Goal: Task Accomplishment & Management: Use online tool/utility

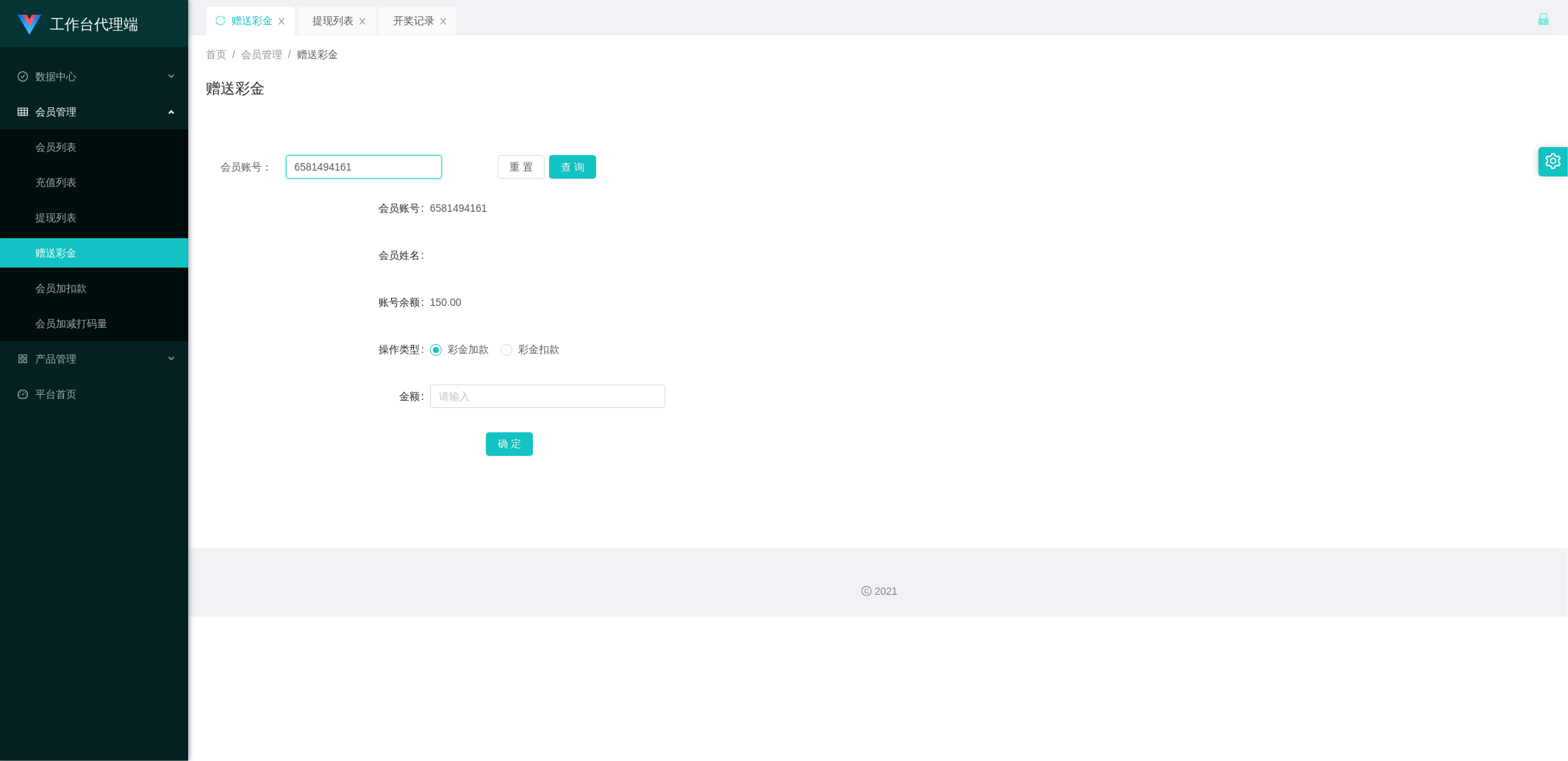
click at [368, 166] on input "6581494161" at bounding box center [364, 167] width 156 height 23
paste input "milktan"
type input "milktan"
click at [580, 169] on button "查 询" at bounding box center [573, 167] width 47 height 23
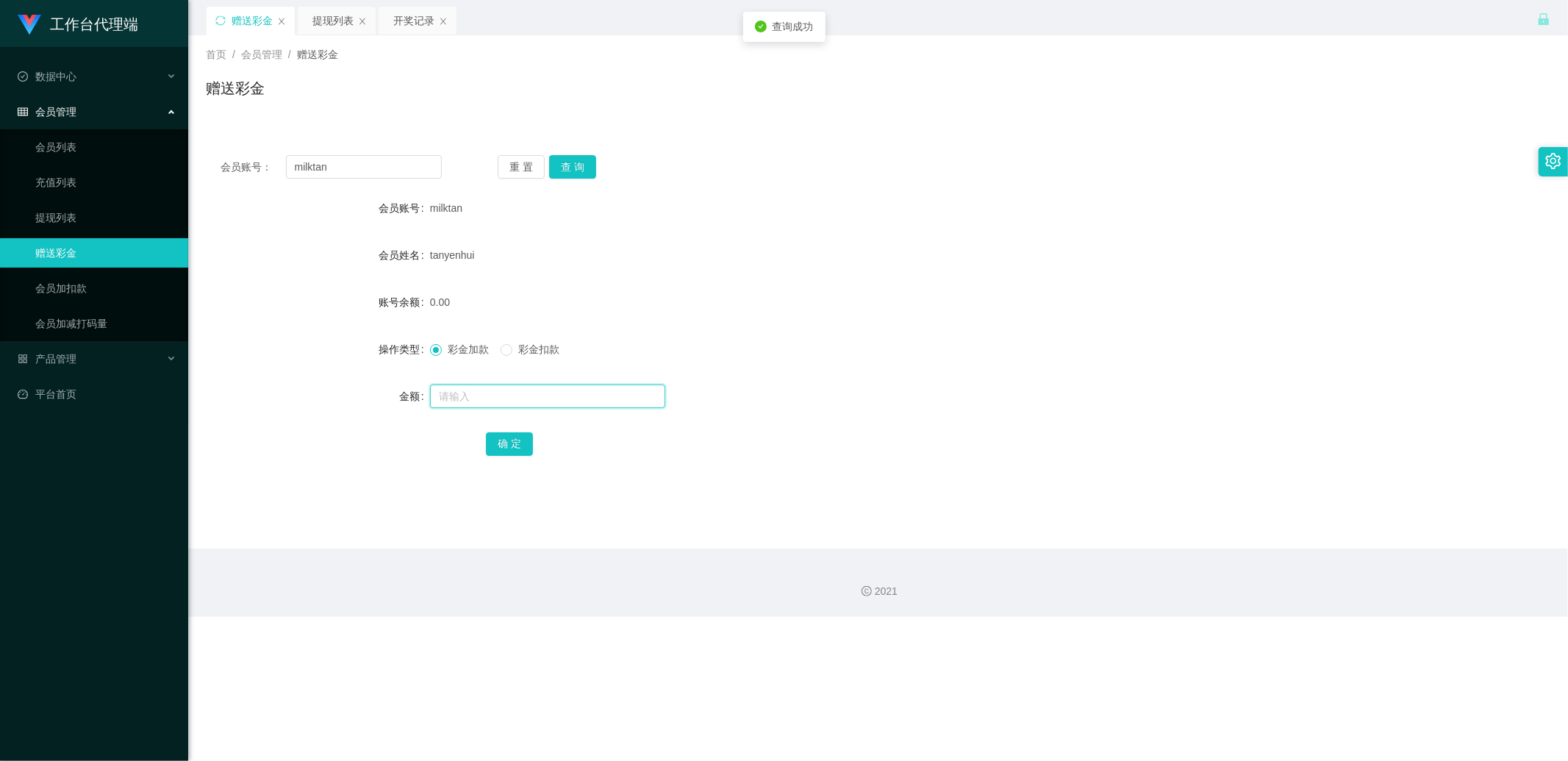
click at [452, 399] on input "text" at bounding box center [547, 396] width 235 height 23
type input "500"
click at [499, 444] on button "确 定" at bounding box center [509, 444] width 47 height 23
click at [355, 169] on input "milktan" at bounding box center [364, 167] width 156 height 23
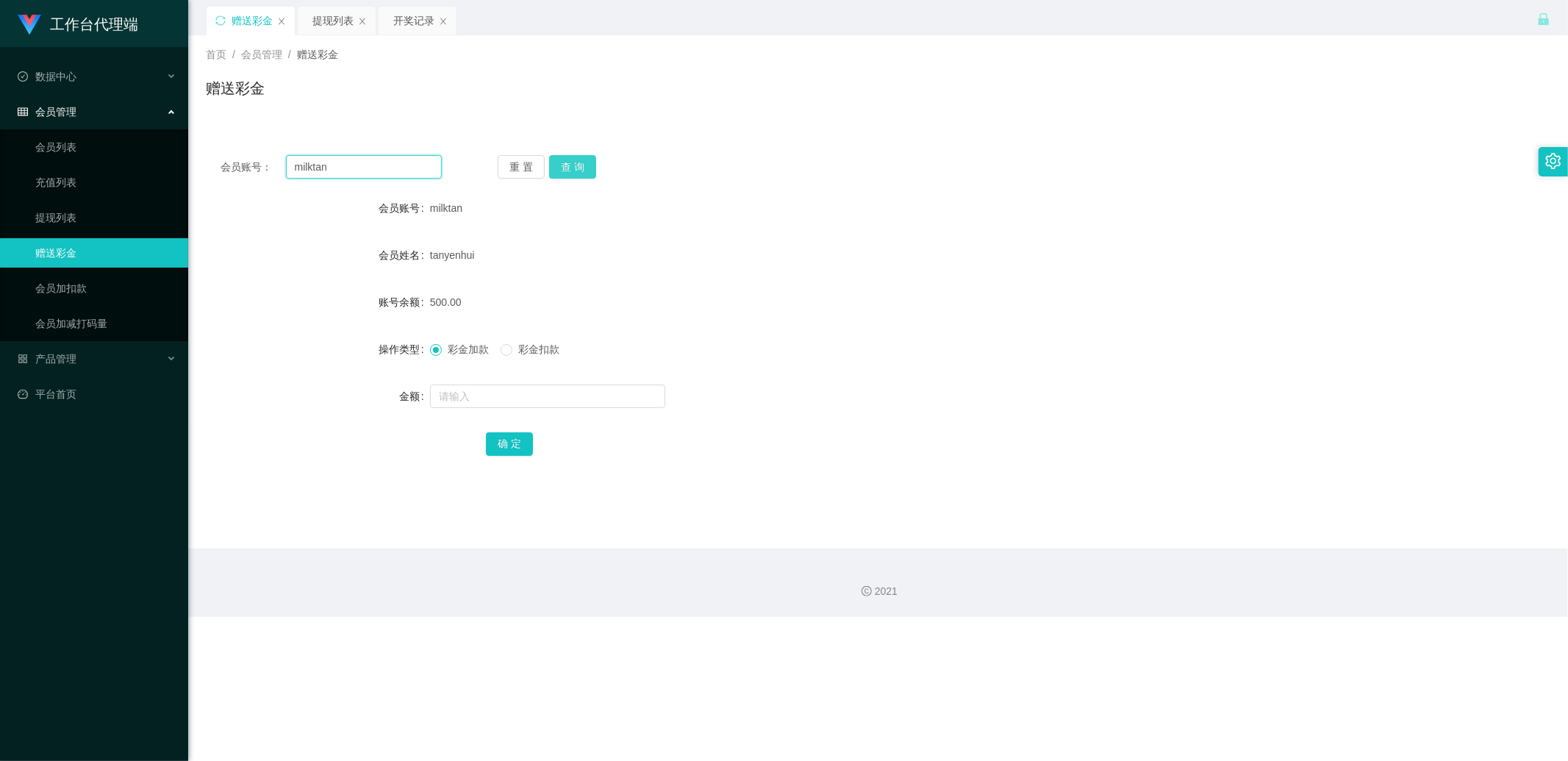
paste input "3458230538"
type input "3458230538"
click at [589, 172] on button "查 询" at bounding box center [573, 167] width 47 height 23
click at [458, 392] on input "text" at bounding box center [547, 396] width 235 height 23
type input "1000"
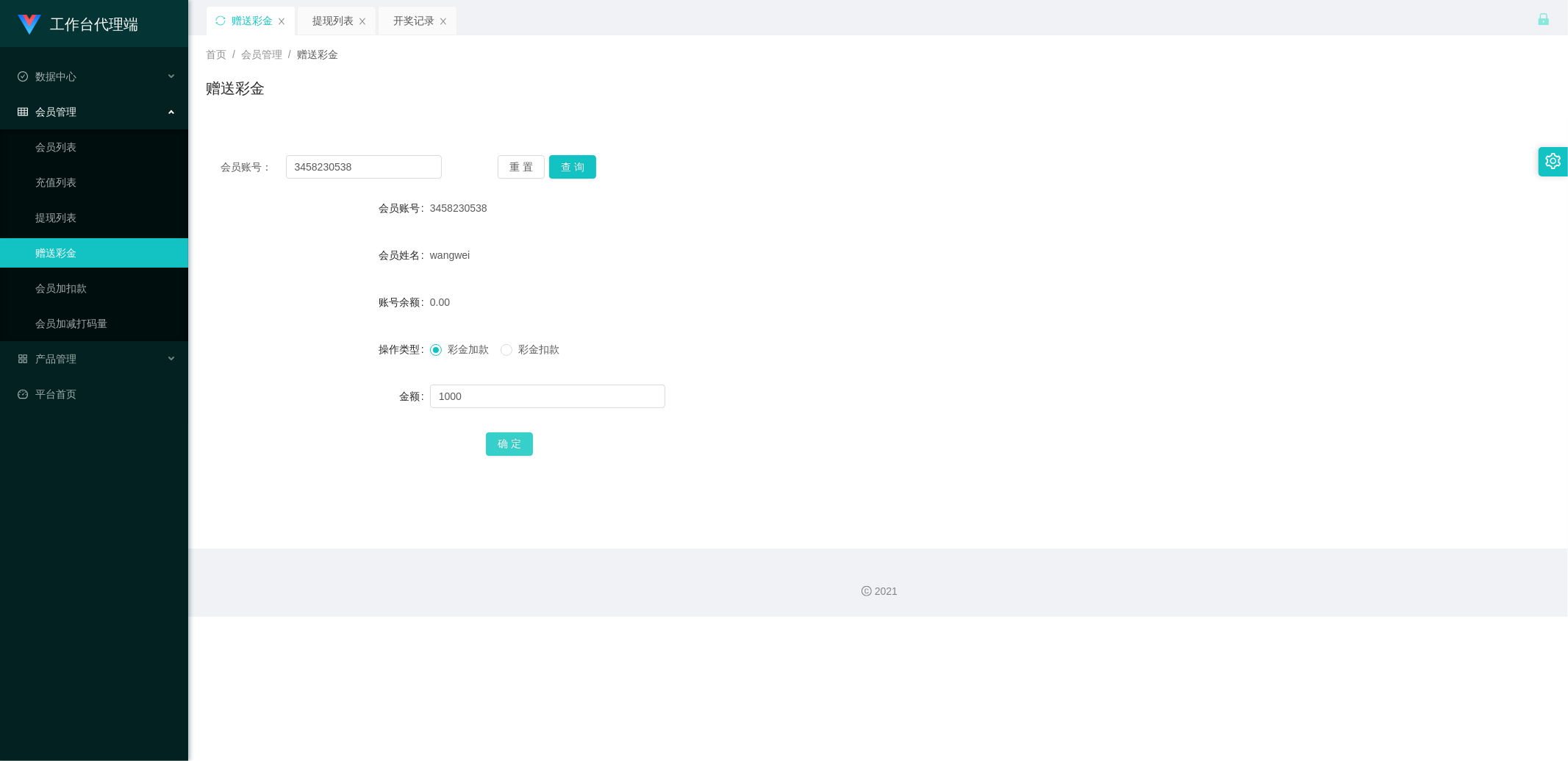
click at [504, 440] on button "确 定" at bounding box center [509, 444] width 47 height 23
click at [693, 287] on div "1000.00" at bounding box center [822, 301] width 784 height 29
